Goal: Task Accomplishment & Management: Manage account settings

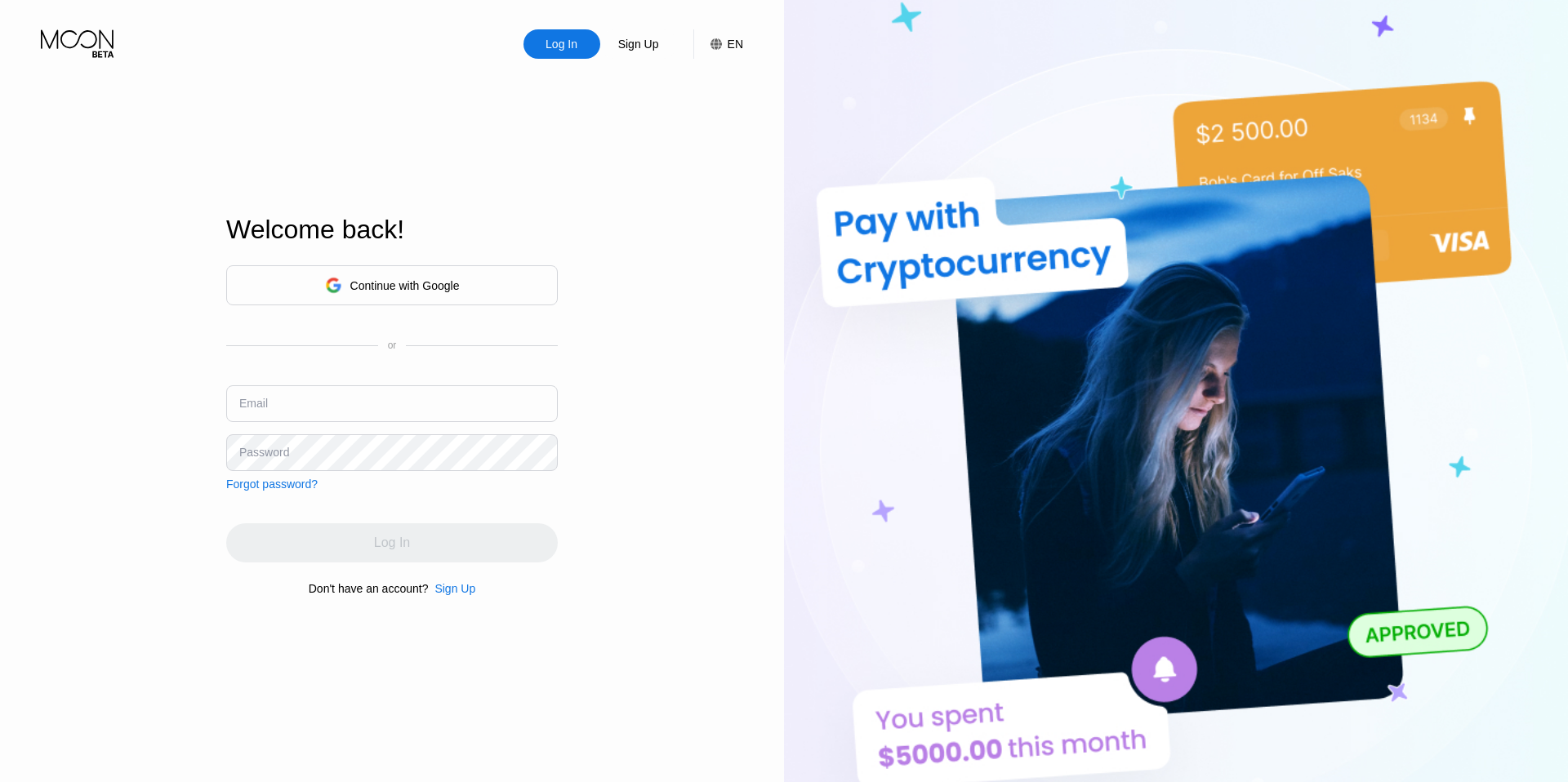
click at [364, 419] on input "text" at bounding box center [391, 404] width 331 height 37
paste input "[EMAIL_ADDRESS][DOMAIN_NAME]"
type input "[EMAIL_ADDRESS][DOMAIN_NAME]"
click at [1567, 497] on div at bounding box center [1568, 391] width 0 height 782
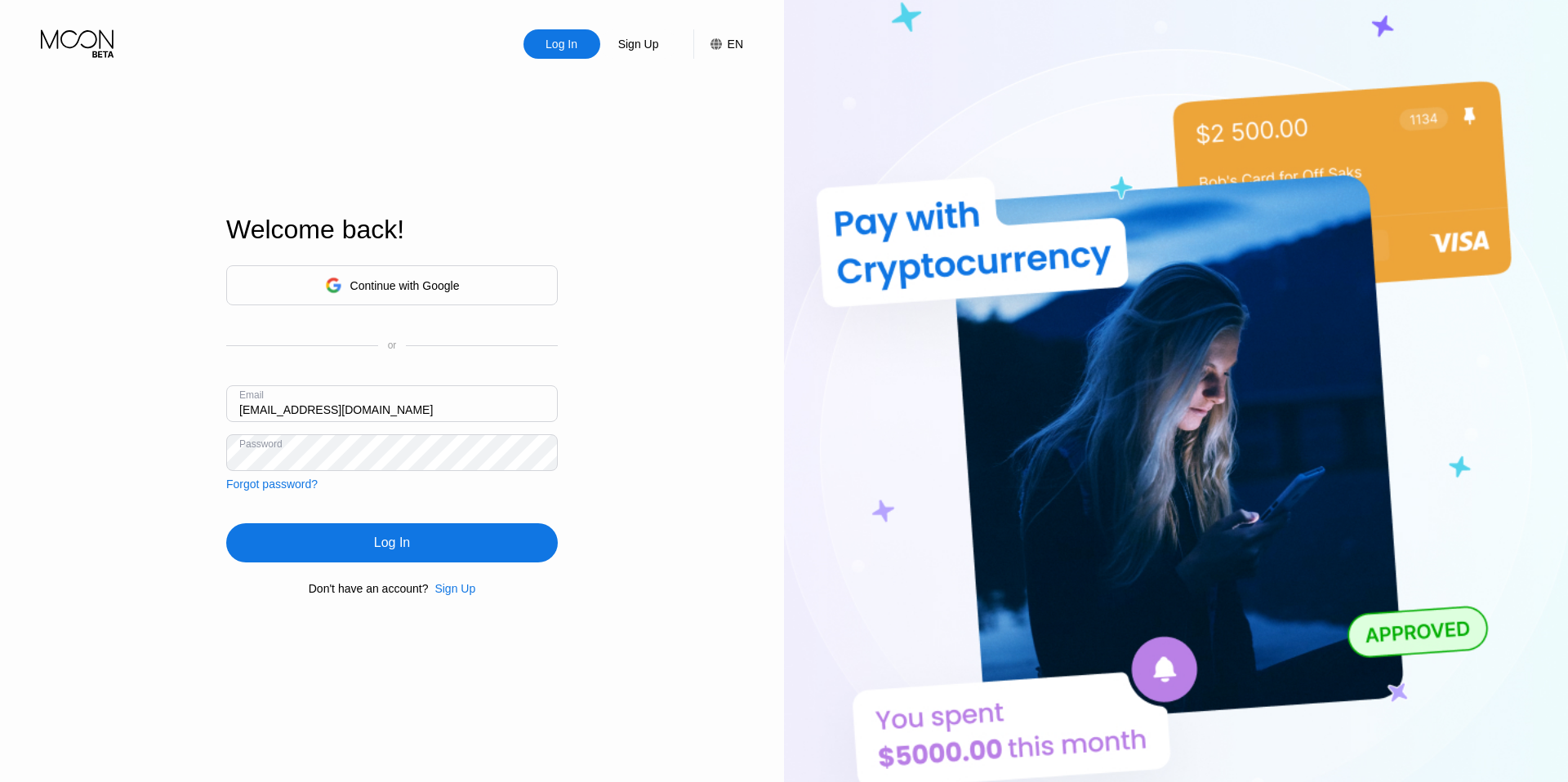
click at [386, 543] on div "Log In" at bounding box center [392, 543] width 36 height 17
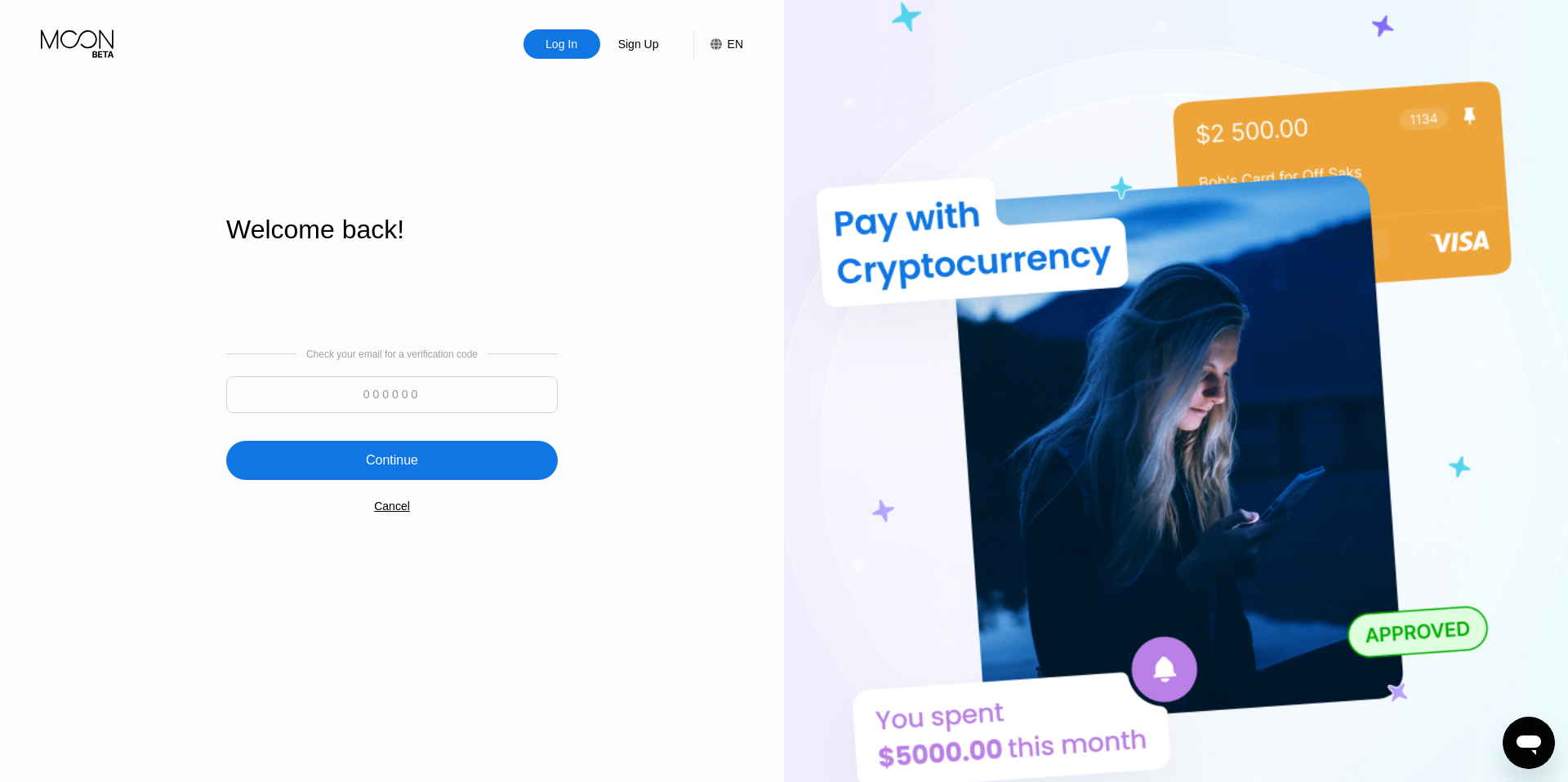
click at [406, 381] on input at bounding box center [391, 395] width 331 height 37
paste input "809061"
type input "809061"
click at [387, 455] on div "Continue" at bounding box center [391, 460] width 52 height 17
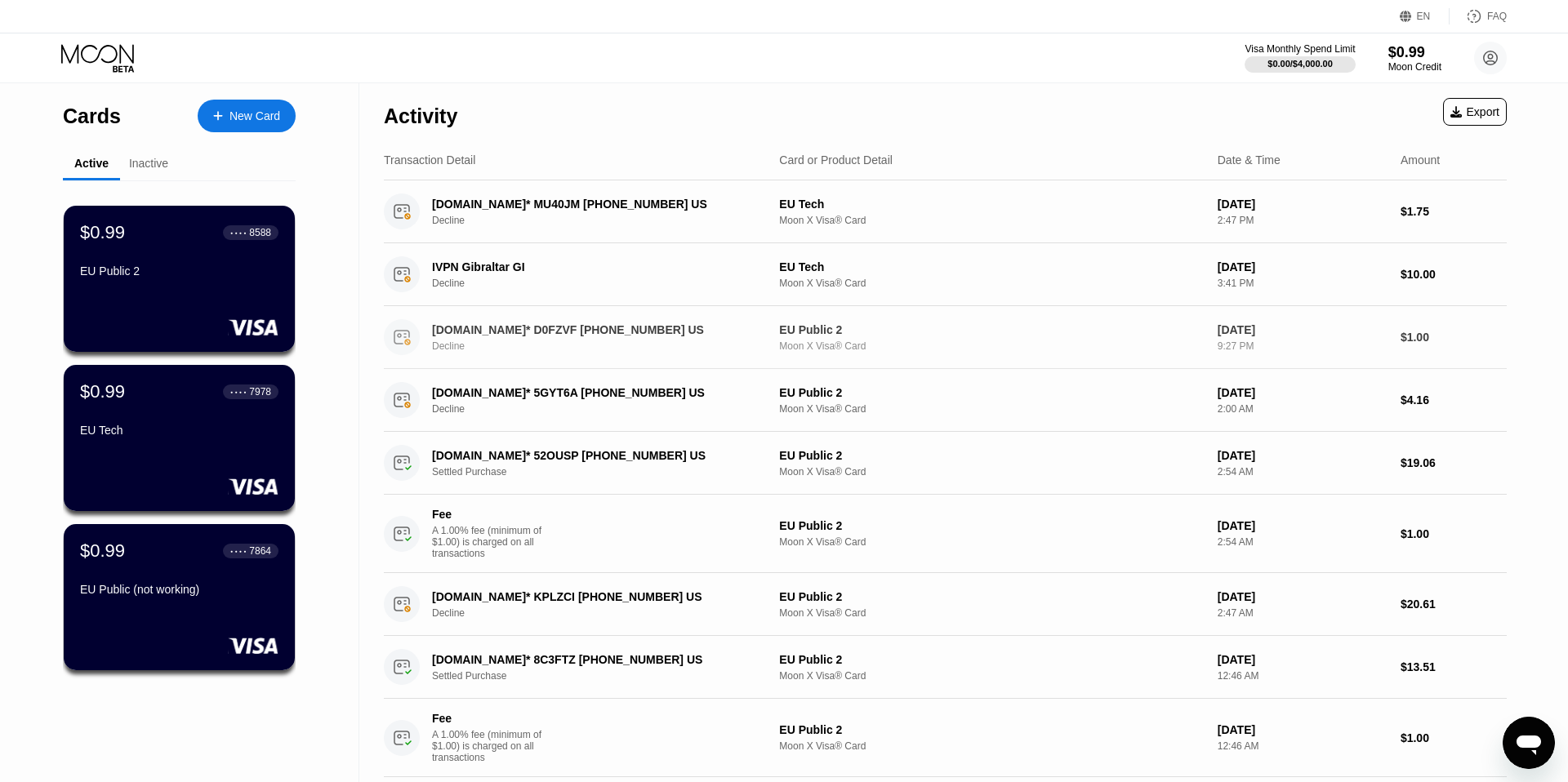
click at [529, 352] on div "[DOMAIN_NAME]* D0FZVF [PHONE_NUMBER] US Decline" at bounding box center [575, 337] width 382 height 36
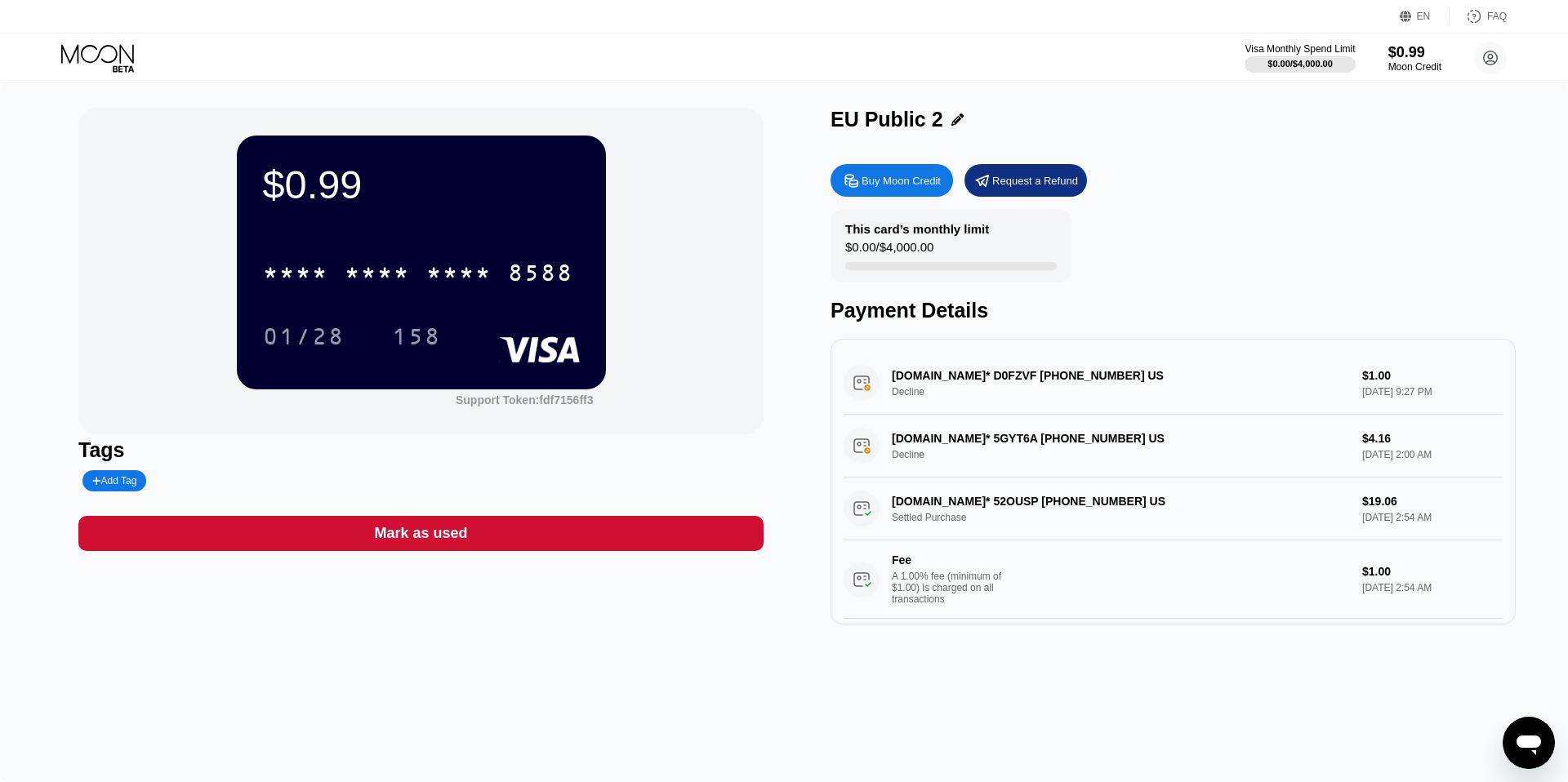
click at [1035, 371] on div "[DOMAIN_NAME]* D0FZVF [PHONE_NUMBER] US Decline $1.00 [DATE] 9:27 PM" at bounding box center [1173, 383] width 659 height 63
click at [884, 379] on div "[DOMAIN_NAME]* D0FZVF [PHONE_NUMBER] US Decline $1.00 [DATE] 9:27 PM" at bounding box center [1173, 383] width 659 height 63
click at [929, 375] on div "[DOMAIN_NAME]* D0FZVF [PHONE_NUMBER] US Decline $1.00 [DATE] 9:27 PM" at bounding box center [1173, 383] width 659 height 63
click at [984, 432] on div "[DOMAIN_NAME]* 5GYT6A [PHONE_NUMBER] US Decline $4.16 [DATE] 2:00 AM" at bounding box center [1173, 446] width 659 height 63
